Goal: Use online tool/utility: Utilize a website feature to perform a specific function

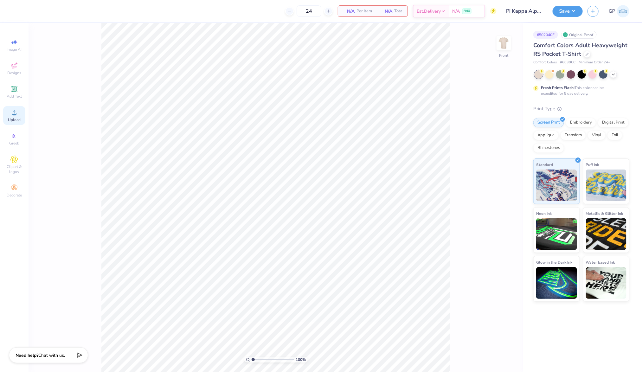
click at [15, 113] on icon at bounding box center [14, 113] width 8 height 8
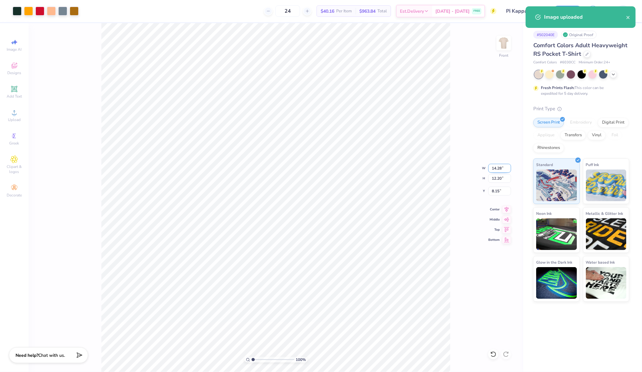
click at [496, 167] on input "14.28" at bounding box center [500, 168] width 23 height 9
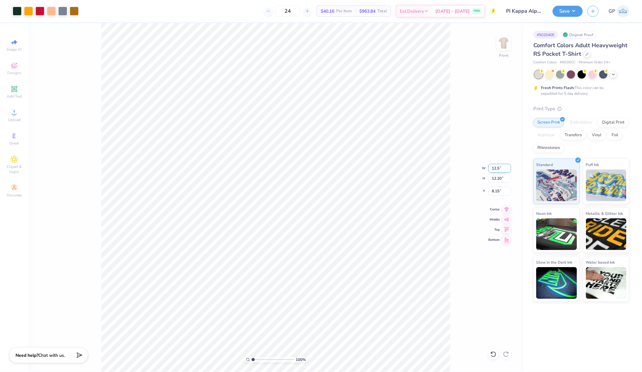
type input "12.50"
type input "10.67"
click at [496, 191] on input "8.91" at bounding box center [500, 191] width 23 height 9
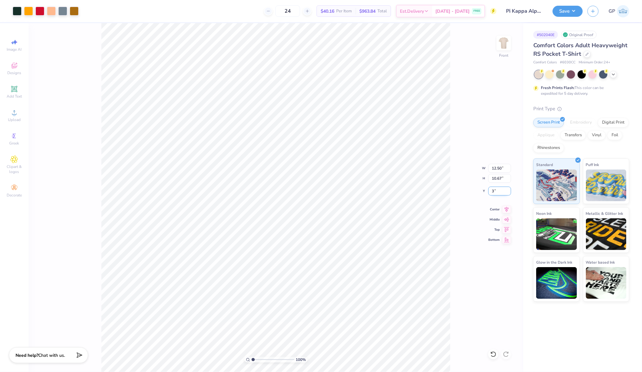
type input "3.00"
click at [41, 9] on div at bounding box center [40, 10] width 9 height 9
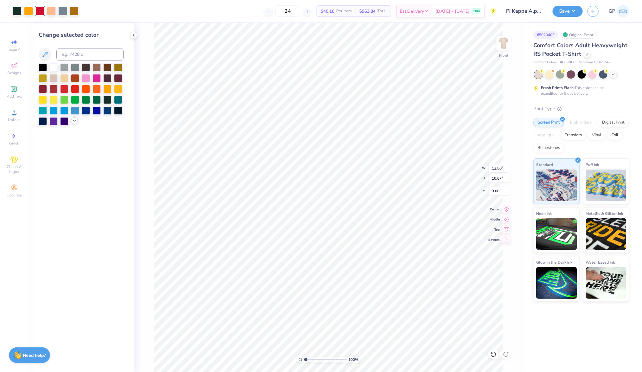
click at [74, 121] on polyline at bounding box center [74, 120] width 3 height 1
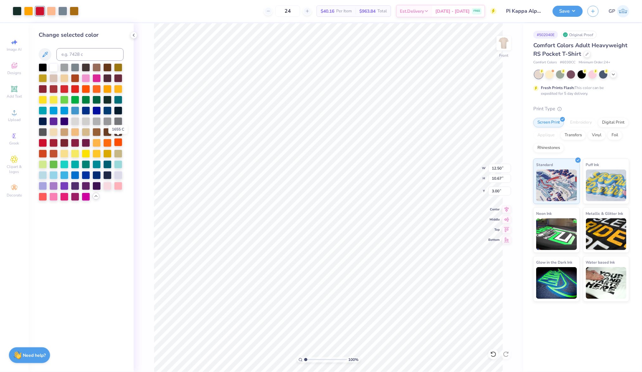
click at [118, 141] on div at bounding box center [118, 142] width 8 height 8
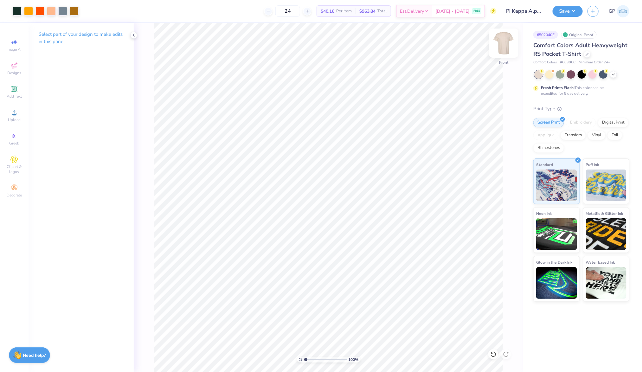
click at [503, 45] on img at bounding box center [503, 42] width 25 height 25
click at [21, 113] on div "Upload" at bounding box center [14, 115] width 22 height 19
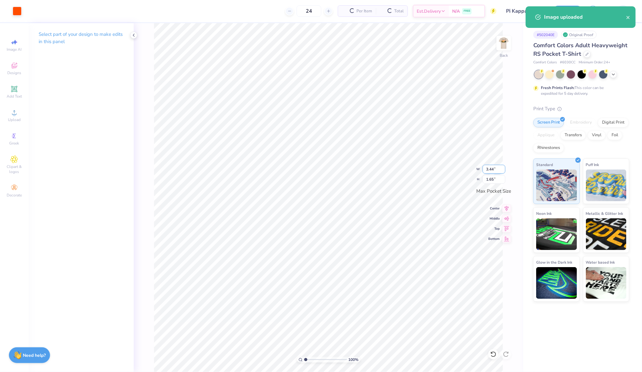
click at [493, 168] on input "3.44" at bounding box center [494, 169] width 23 height 9
type input "3.30"
type input "1.58"
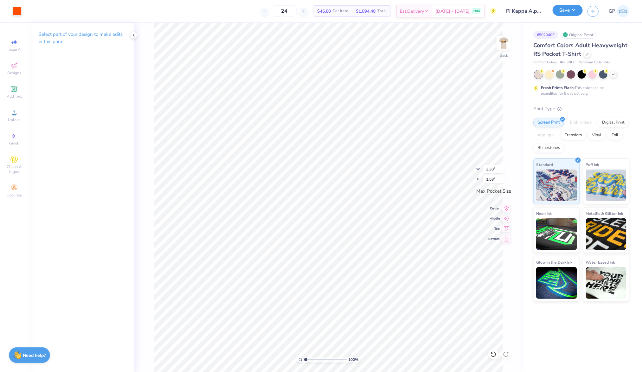
click at [559, 12] on button "Save" at bounding box center [568, 10] width 30 height 11
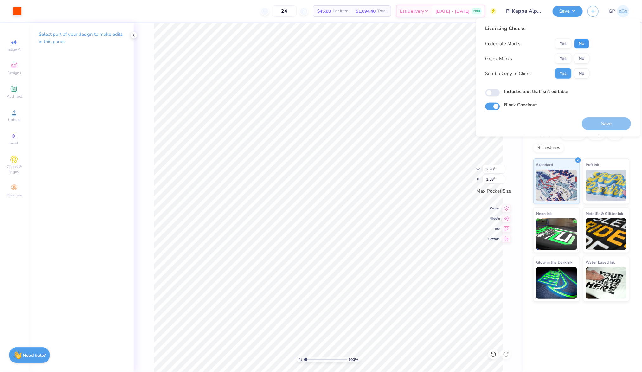
click at [583, 43] on button "No" at bounding box center [582, 44] width 15 height 10
click at [562, 56] on button "Yes" at bounding box center [563, 59] width 16 height 10
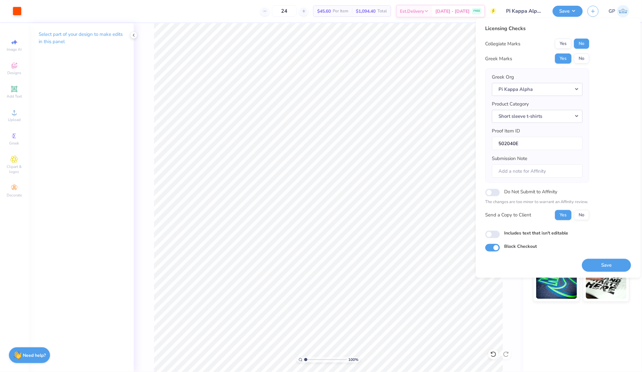
click at [487, 230] on div "Includes text that isn't editable" at bounding box center [559, 233] width 146 height 7
click at [497, 234] on input "Includes text that isn't editable" at bounding box center [493, 235] width 15 height 8
checkbox input "true"
click at [590, 262] on button "Save" at bounding box center [606, 265] width 49 height 13
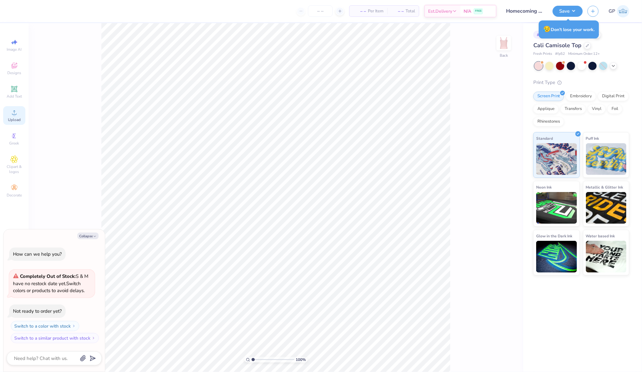
click at [11, 111] on icon at bounding box center [14, 113] width 8 height 8
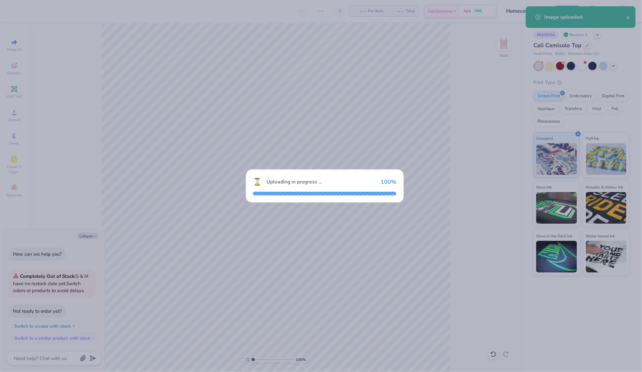
type textarea "x"
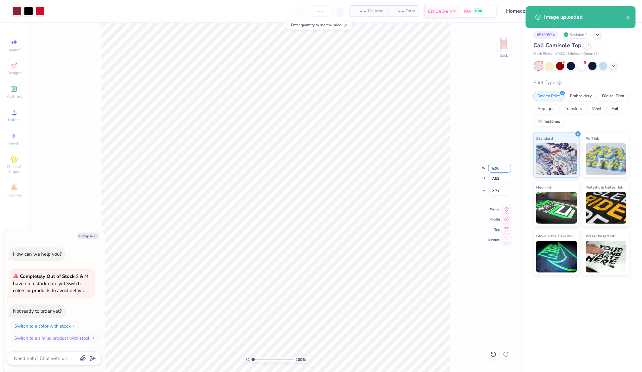
click at [498, 166] on input "6.96" at bounding box center [500, 168] width 23 height 9
type input "7"
type textarea "x"
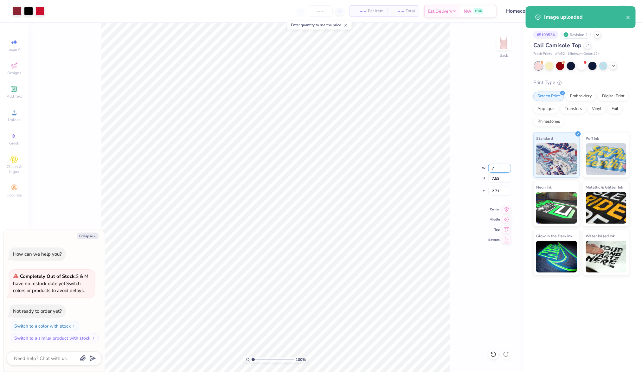
type input "7.00"
type input "7.63"
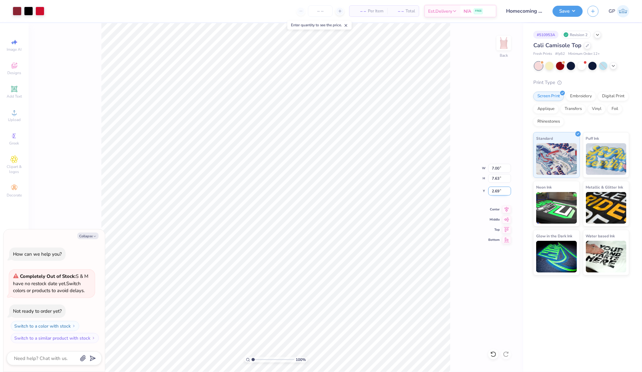
click at [496, 190] on input "2.69" at bounding box center [500, 191] width 23 height 9
type input "1.5"
type textarea "x"
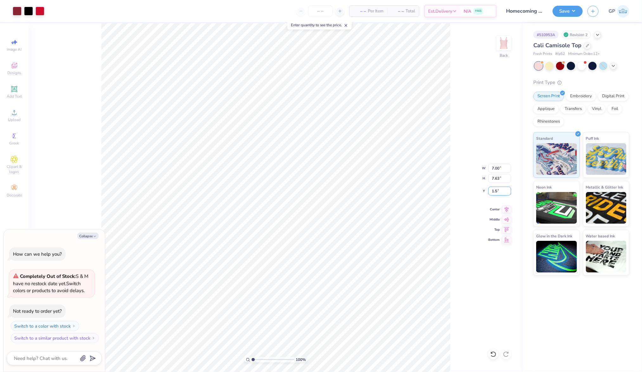
type input "1.50"
type textarea "x"
click at [497, 168] on input "7.00" at bounding box center [500, 168] width 23 height 9
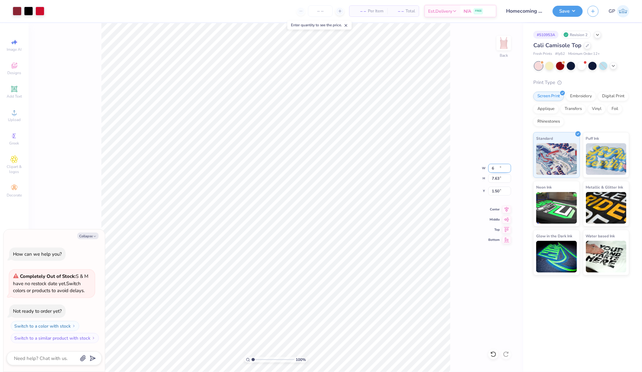
type input "6"
type textarea "x"
type input "6.00"
type input "6.54"
type input "2.04"
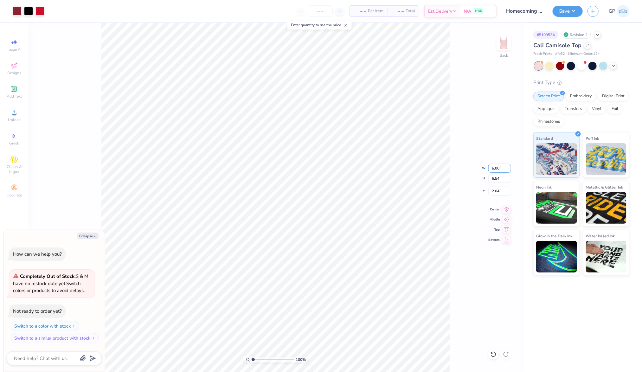
click at [495, 168] on input "6.00" at bounding box center [500, 168] width 23 height 9
type input "6.50"
type textarea "x"
type input "7.08"
type input "1.77"
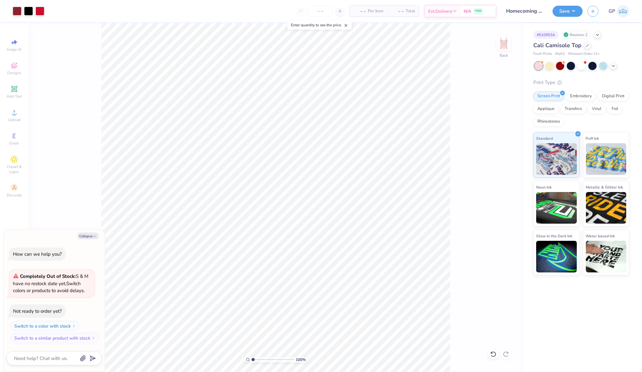
type textarea "x"
click at [497, 190] on input "1.77" at bounding box center [500, 191] width 23 height 9
type input "1.5"
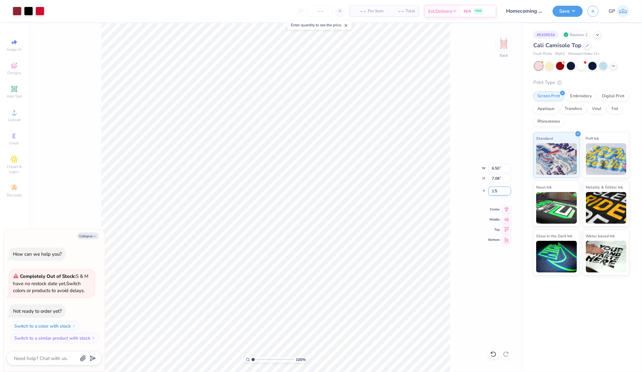
type textarea "x"
type input "1.50"
click at [505, 46] on img at bounding box center [503, 42] width 25 height 25
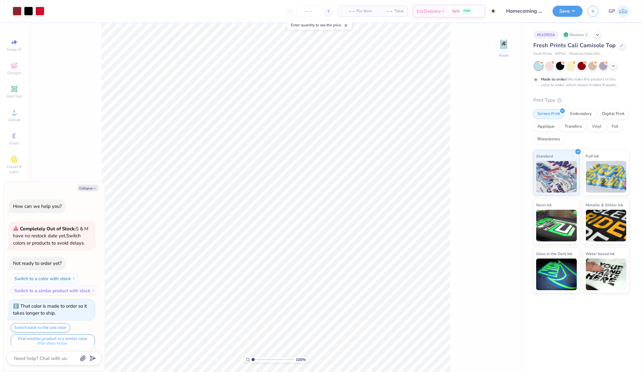
scroll to position [4, 0]
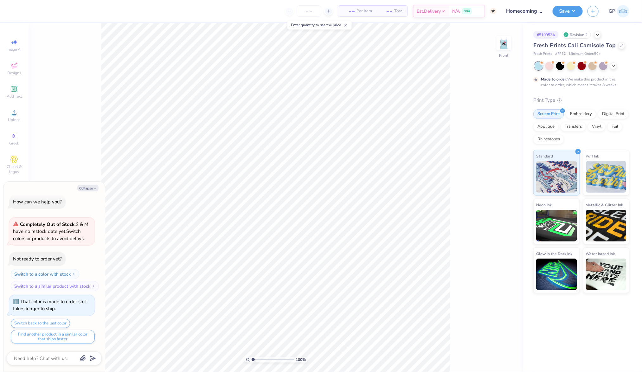
click at [555, 70] on div at bounding box center [582, 66] width 95 height 8
click at [551, 68] on div at bounding box center [550, 65] width 8 height 8
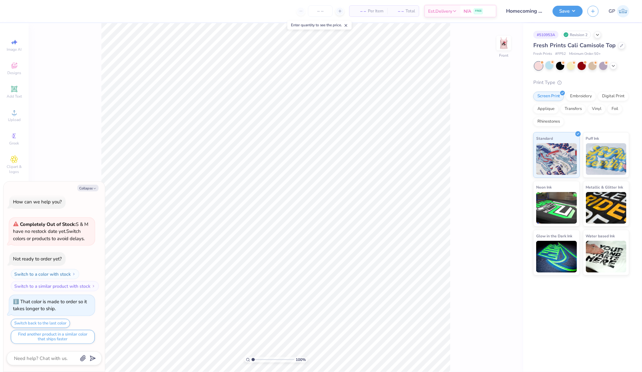
scroll to position [133, 0]
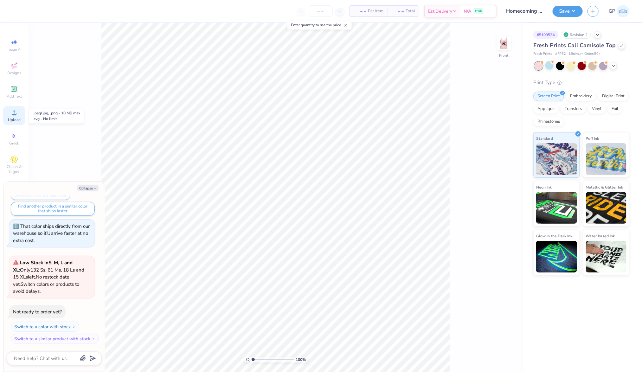
click at [10, 123] on div "Upload" at bounding box center [14, 115] width 22 height 19
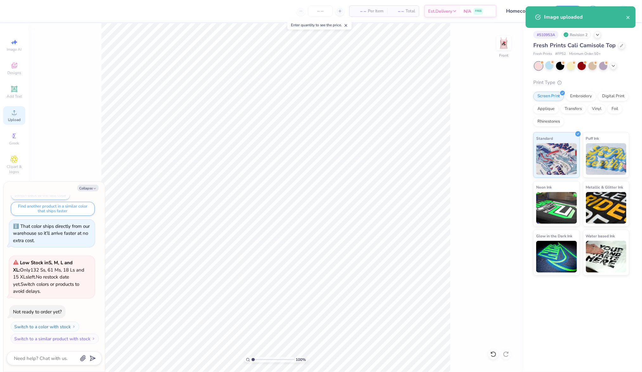
click at [21, 115] on div "Upload" at bounding box center [14, 115] width 22 height 19
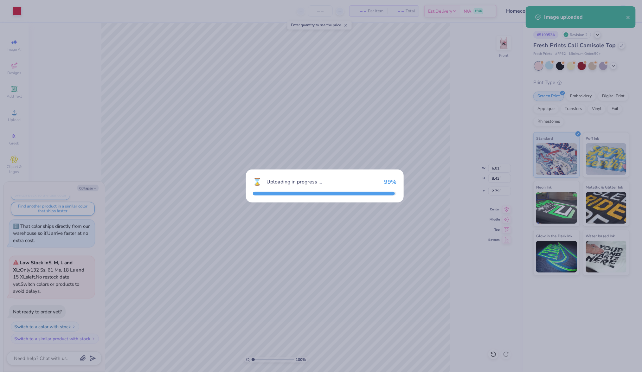
type textarea "x"
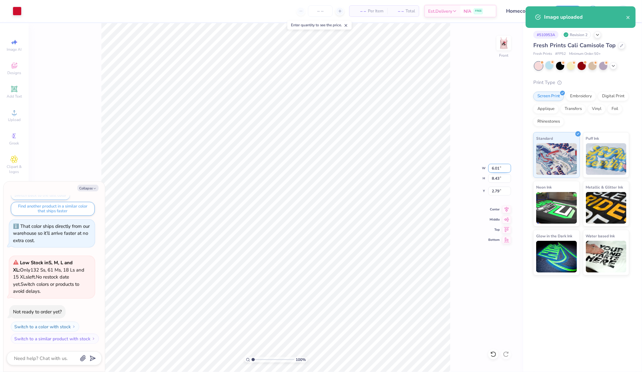
click at [501, 166] on input "6.01" at bounding box center [500, 168] width 23 height 9
type input "7"
type textarea "x"
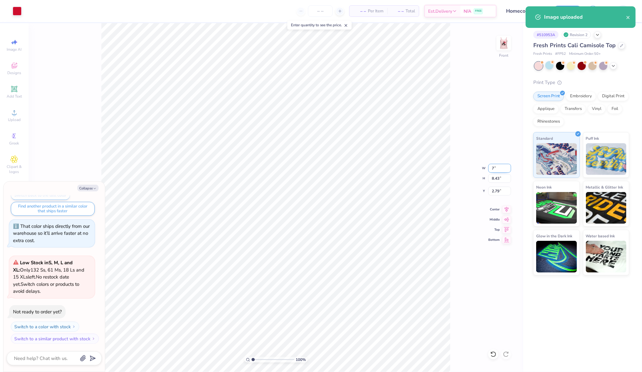
type input "7.00"
type input "9.82"
type input "2.09"
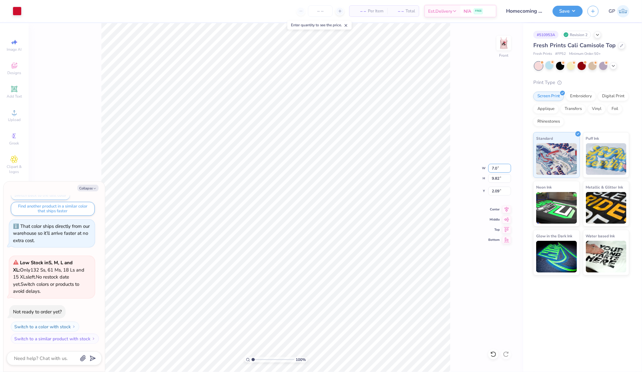
type input "7.0"
click at [14, 113] on icon at bounding box center [14, 113] width 8 height 8
click at [15, 116] on circle at bounding box center [13, 114] width 3 height 3
click at [88, 189] on button "Collapse" at bounding box center [87, 188] width 21 height 7
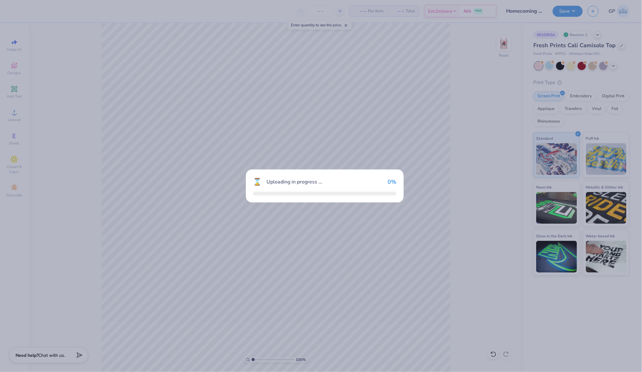
type textarea "x"
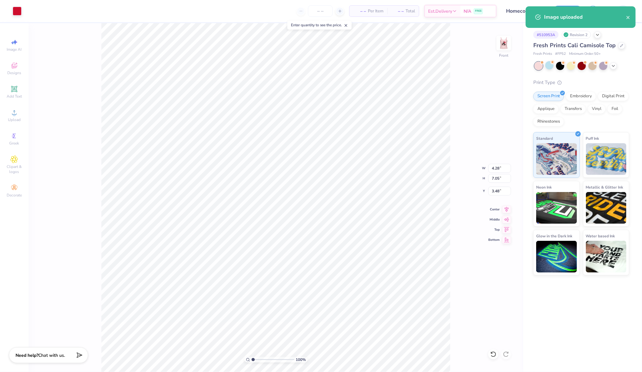
click at [493, 163] on div "100 % Front W 4.28 4.28 " H 7.05 7.05 " Y 3.48 3.48 " Center Middle Top Bottom" at bounding box center [276, 197] width 495 height 349
click at [494, 168] on input "4.28" at bounding box center [500, 168] width 23 height 9
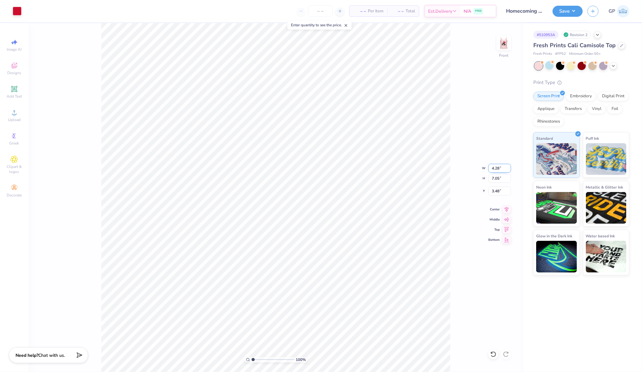
click at [494, 168] on input "4.28" at bounding box center [500, 168] width 23 height 9
type input "7.00"
type input "11.52"
click at [497, 191] on input "2.04" at bounding box center [500, 191] width 23 height 9
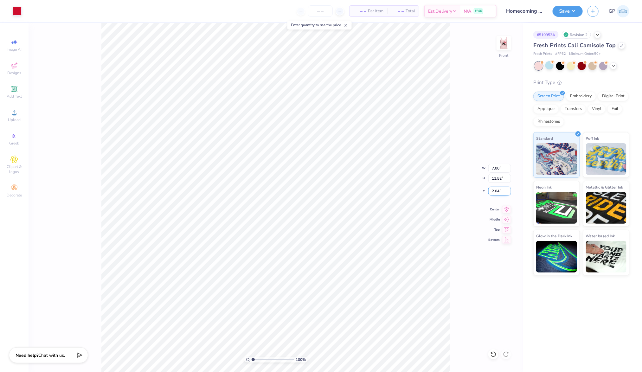
click at [497, 191] on input "2.04" at bounding box center [500, 191] width 23 height 9
type input "0"
type input "1.00"
click at [497, 190] on input "1.00" at bounding box center [500, 191] width 23 height 9
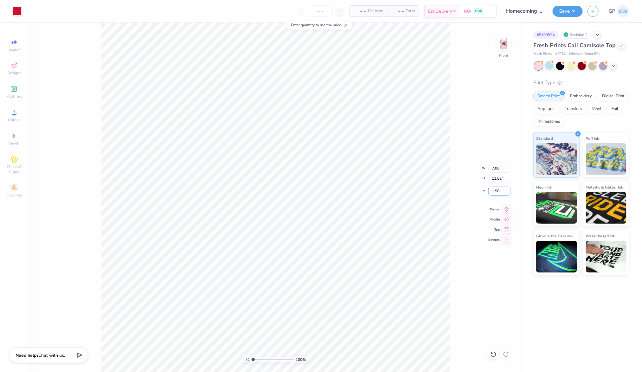
type input "1.50"
click at [510, 44] on img at bounding box center [503, 42] width 25 height 25
click at [504, 42] on img at bounding box center [503, 42] width 25 height 25
click at [563, 11] on button "Save" at bounding box center [568, 10] width 30 height 11
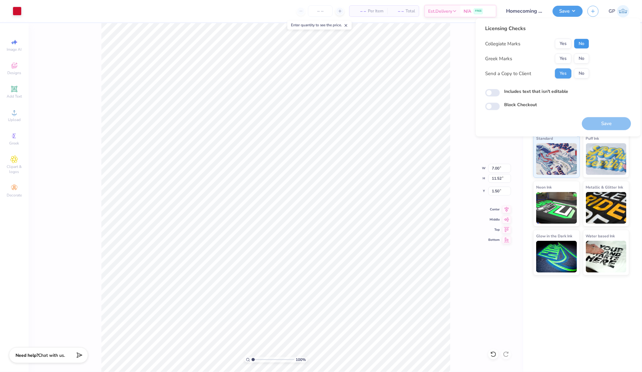
click at [585, 43] on button "No" at bounding box center [582, 44] width 15 height 10
click at [566, 55] on button "Yes" at bounding box center [563, 59] width 16 height 10
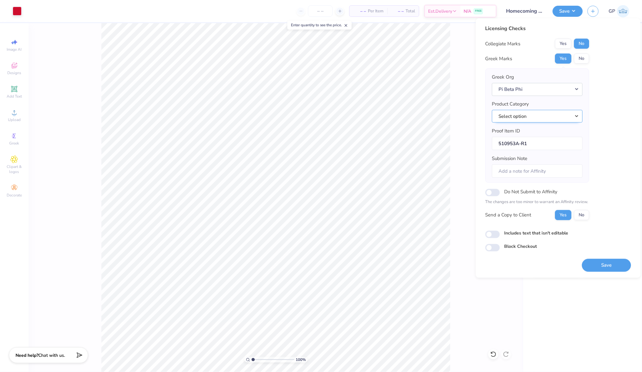
click at [529, 119] on button "Select option" at bounding box center [537, 116] width 91 height 13
click at [534, 159] on link "Tank tops" at bounding box center [538, 161] width 86 height 10
click at [492, 233] on input "Includes text that isn't editable" at bounding box center [493, 235] width 15 height 8
checkbox input "true"
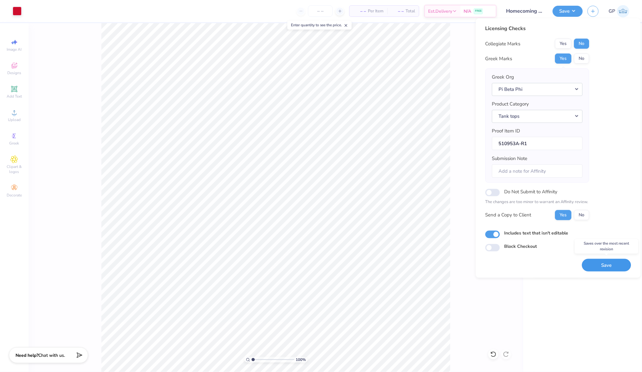
click at [607, 267] on button "Save" at bounding box center [606, 265] width 49 height 13
checkbox input "true"
